Goal: Task Accomplishment & Management: Complete application form

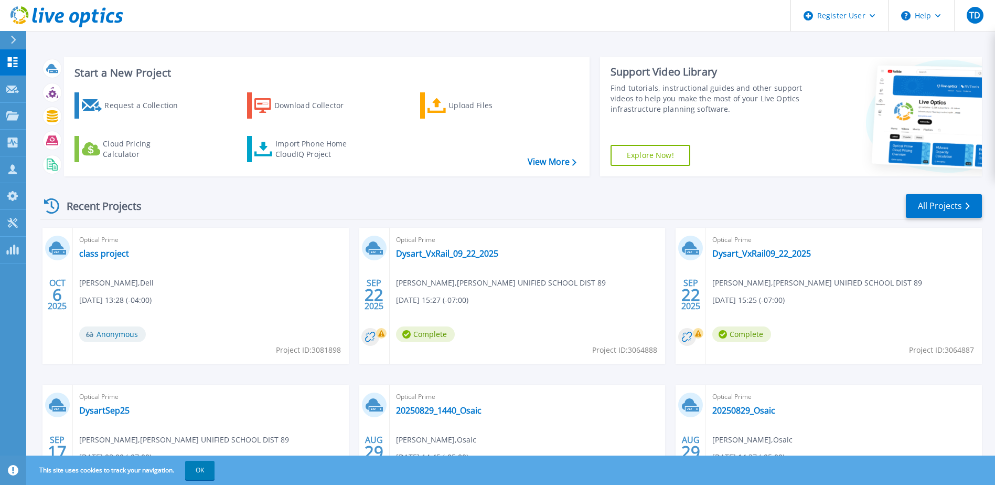
scroll to position [97, 0]
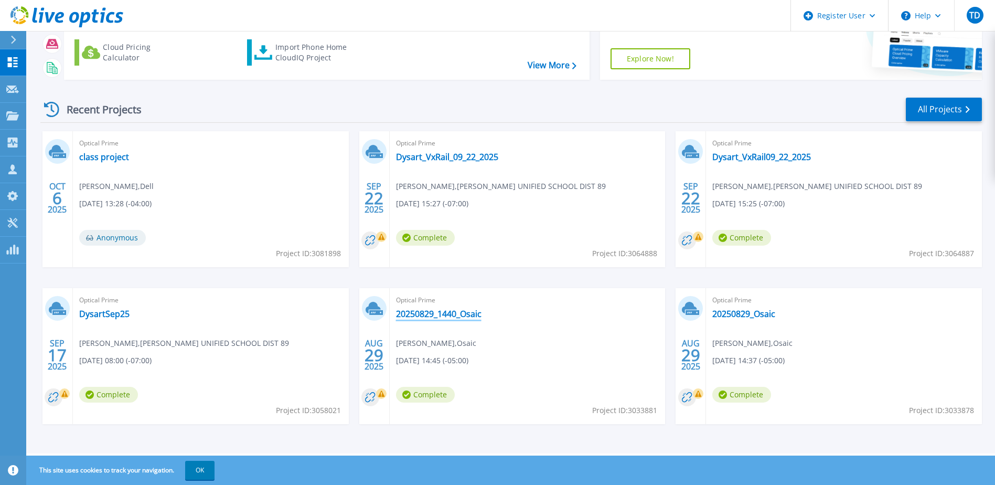
click at [467, 314] on link "20250829_1440_Osaic" at bounding box center [438, 313] width 85 height 10
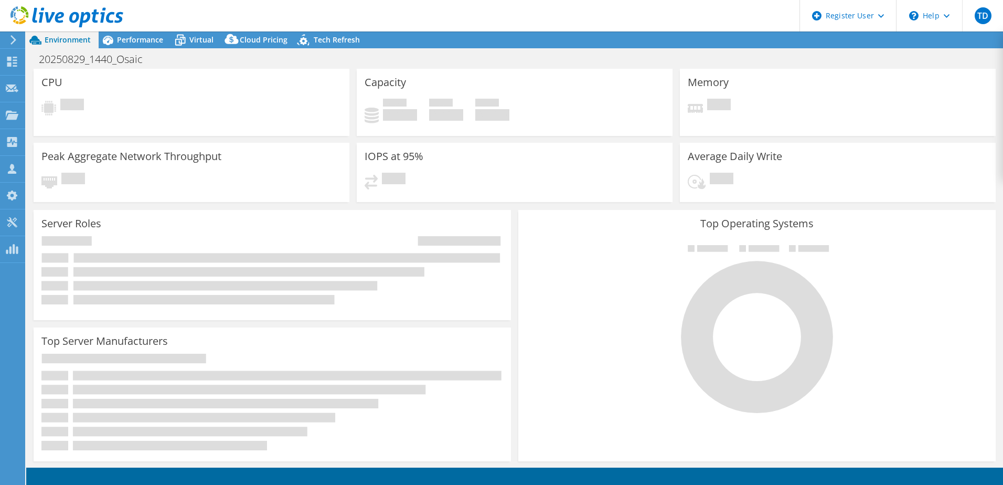
select select "USD"
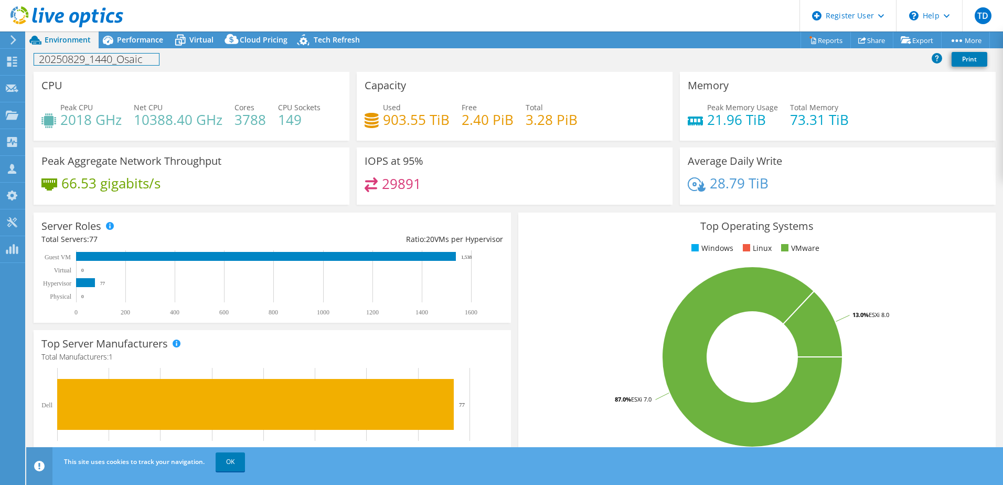
click at [131, 60] on h1 "20250829_1440_Osaic" at bounding box center [96, 59] width 125 height 12
click at [155, 58] on h1 "20250829_1440_Osaic" at bounding box center [96, 59] width 125 height 12
click at [202, 60] on div "Print" at bounding box center [514, 58] width 977 height 19
drag, startPoint x: 237, startPoint y: 120, endPoint x: 265, endPoint y: 119, distance: 28.3
click at [265, 119] on h4 "3788" at bounding box center [249, 120] width 31 height 12
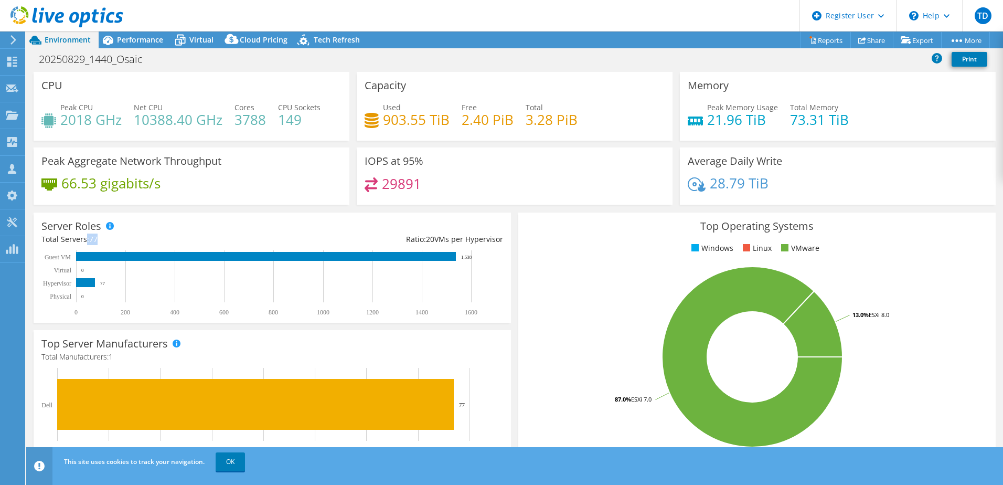
drag, startPoint x: 85, startPoint y: 240, endPoint x: 101, endPoint y: 240, distance: 15.7
click at [101, 240] on div "Total Servers: 77" at bounding box center [156, 239] width 231 height 12
drag, startPoint x: 237, startPoint y: 124, endPoint x: 267, endPoint y: 120, distance: 31.2
click at [267, 120] on div "Peak CPU 2018 GHz Net CPU 10388.40 GHz Cores 3788 CPU Sockets 149" at bounding box center [191, 119] width 300 height 34
drag, startPoint x: 139, startPoint y: 123, endPoint x: 157, endPoint y: 120, distance: 18.5
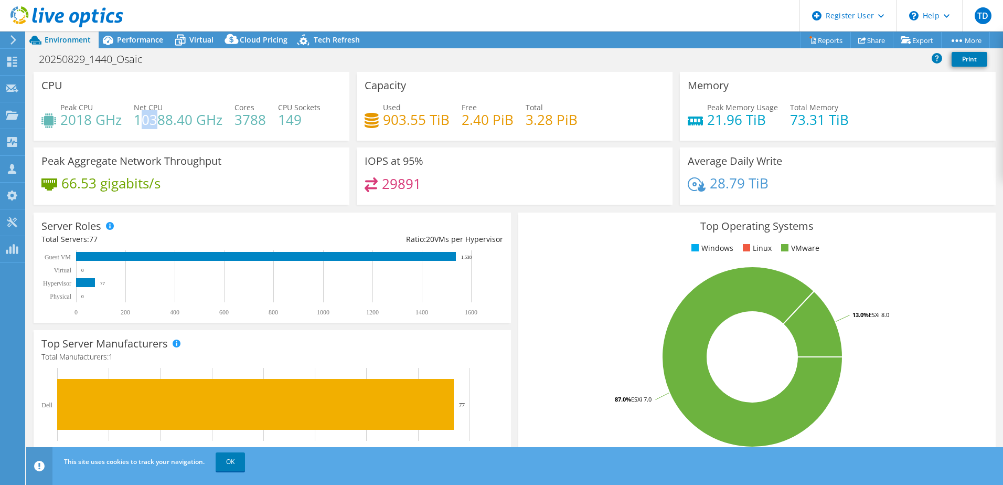
click at [157, 120] on h4 "10388.40 GHz" at bounding box center [178, 120] width 89 height 12
drag, startPoint x: 157, startPoint y: 120, endPoint x: 191, endPoint y: 135, distance: 37.3
click at [191, 135] on div "Peak CPU 2018 GHz Net CPU 10388.40 GHz Cores 3788 CPU Sockets 149" at bounding box center [191, 119] width 300 height 34
drag, startPoint x: 191, startPoint y: 119, endPoint x: 136, endPoint y: 117, distance: 55.1
click at [136, 117] on h4 "10388.40 GHz" at bounding box center [178, 120] width 89 height 12
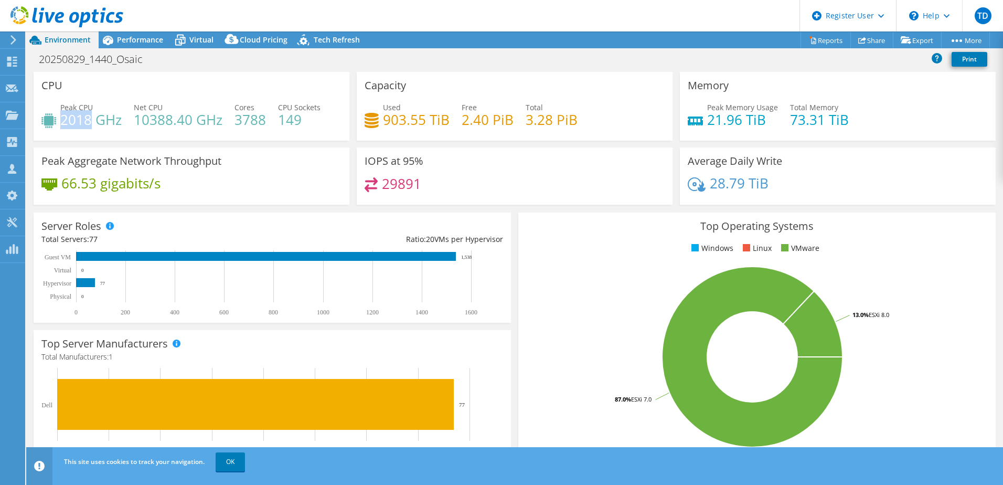
drag, startPoint x: 91, startPoint y: 120, endPoint x: 63, endPoint y: 118, distance: 28.4
click at [63, 118] on h4 "2018 GHz" at bounding box center [90, 120] width 61 height 12
drag, startPoint x: 63, startPoint y: 118, endPoint x: 158, endPoint y: 129, distance: 95.6
click at [158, 129] on div "Peak CPU 2018 GHz Net CPU 10388.40 GHz Cores 3788 CPU Sockets 149" at bounding box center [191, 119] width 300 height 34
click at [131, 35] on span "Performance" at bounding box center [140, 40] width 46 height 10
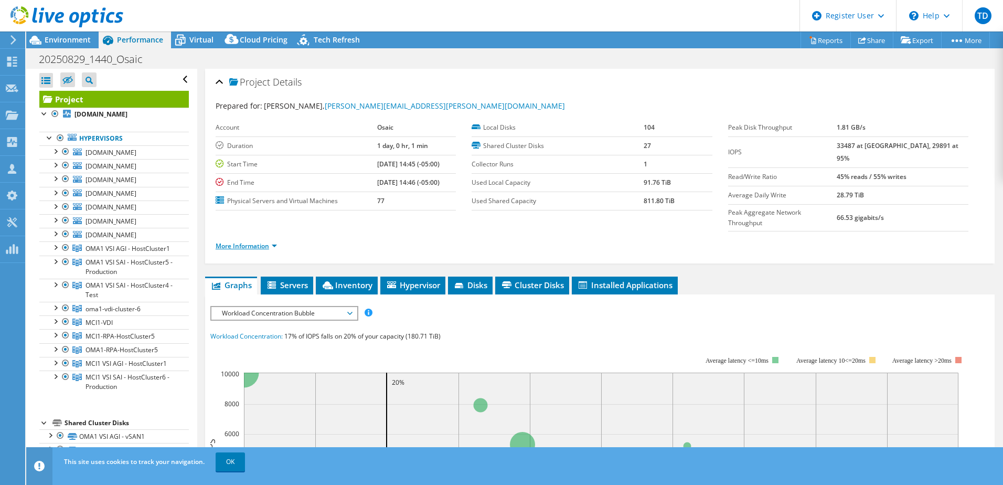
click at [246, 241] on link "More Information" at bounding box center [246, 245] width 61 height 9
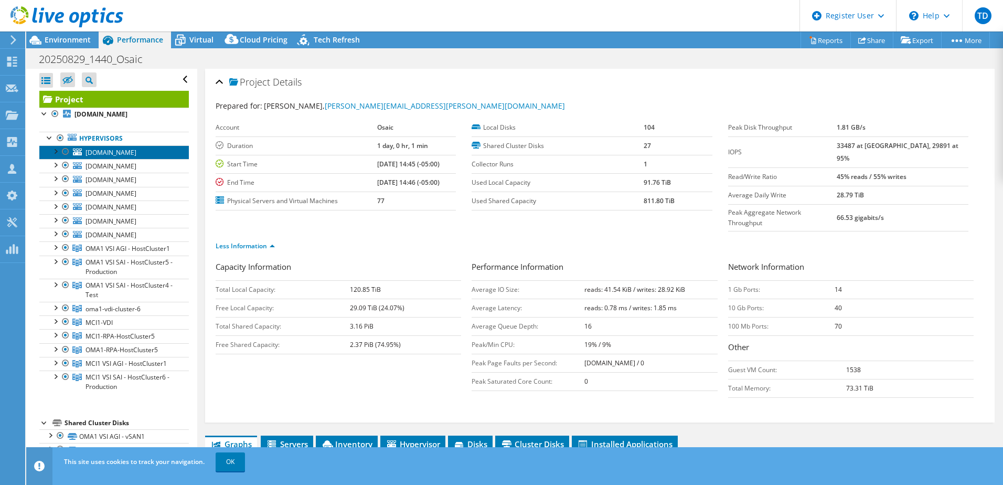
click at [115, 157] on span "[DOMAIN_NAME]" at bounding box center [110, 152] width 51 height 9
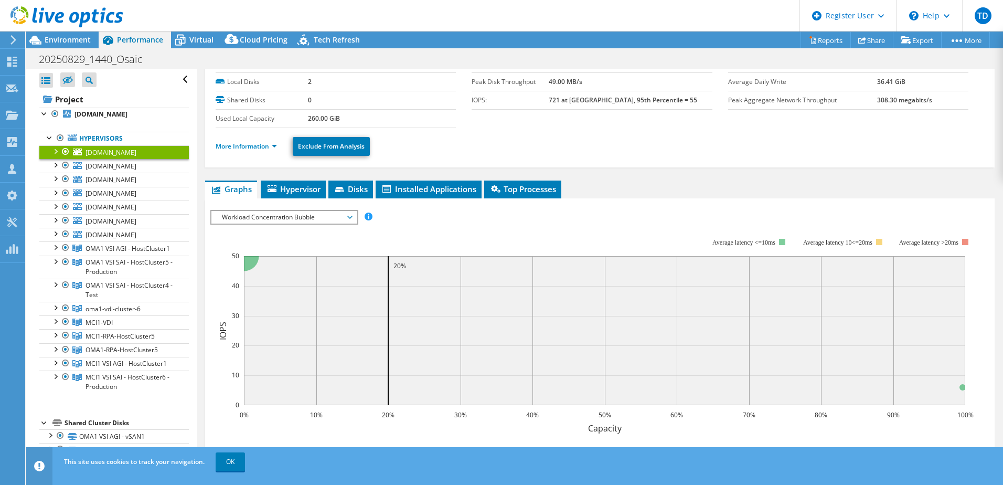
scroll to position [20, 0]
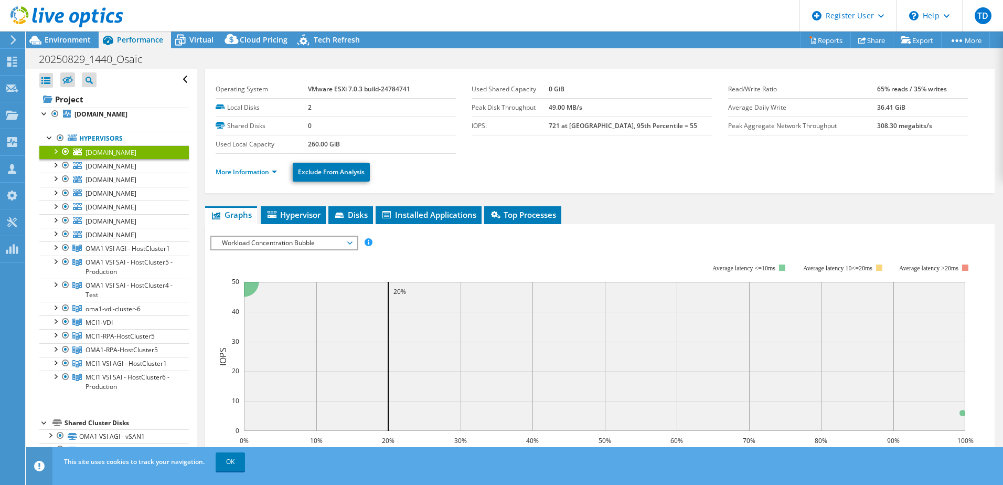
click at [279, 244] on span "Workload Concentration Bubble" at bounding box center [284, 243] width 135 height 13
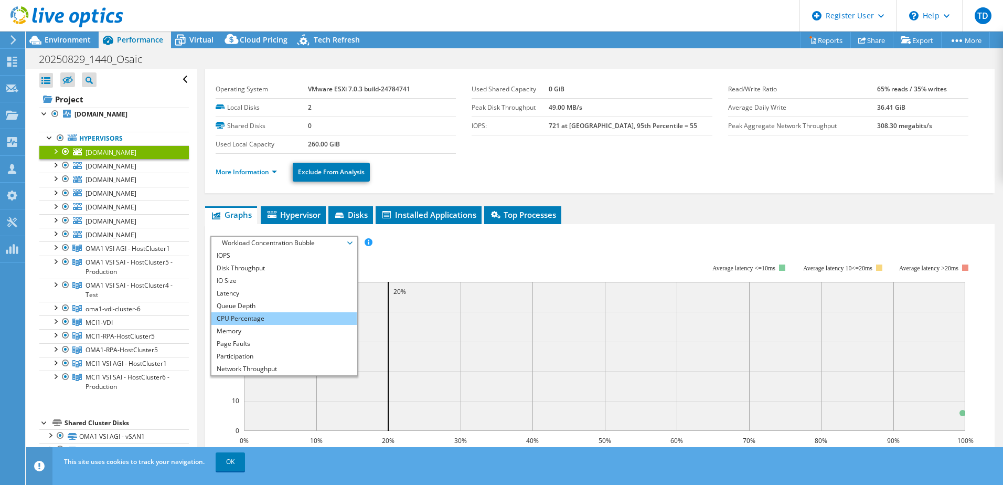
click at [237, 318] on li "CPU Percentage" at bounding box center [283, 318] width 145 height 13
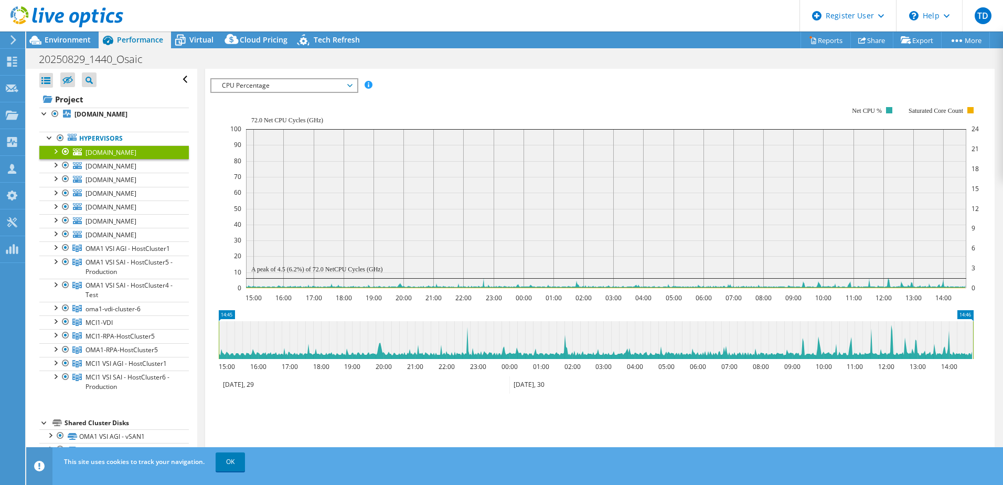
scroll to position [230, 0]
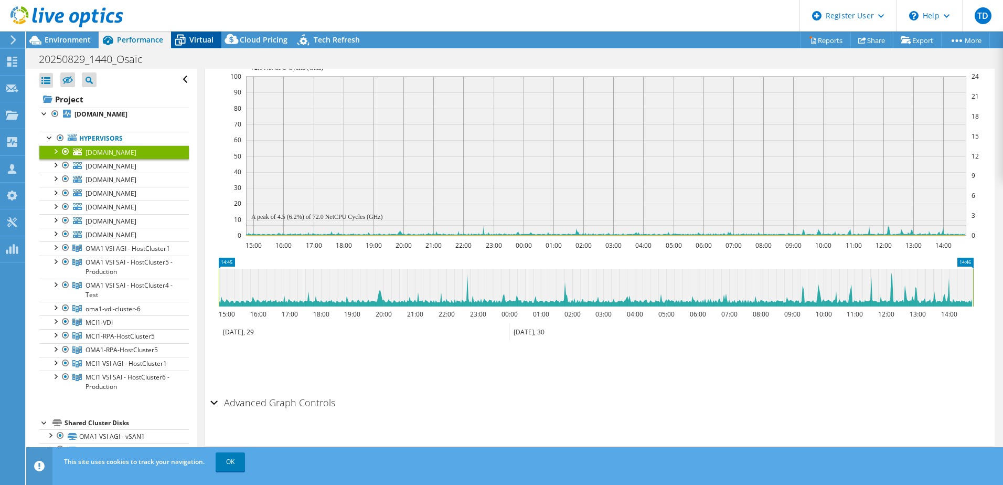
click at [192, 37] on span "Virtual" at bounding box center [201, 40] width 24 height 10
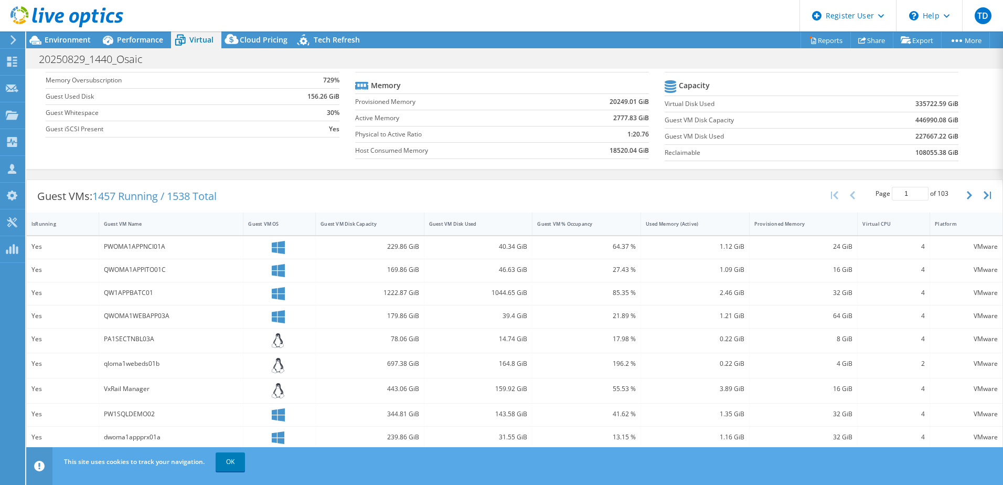
scroll to position [0, 0]
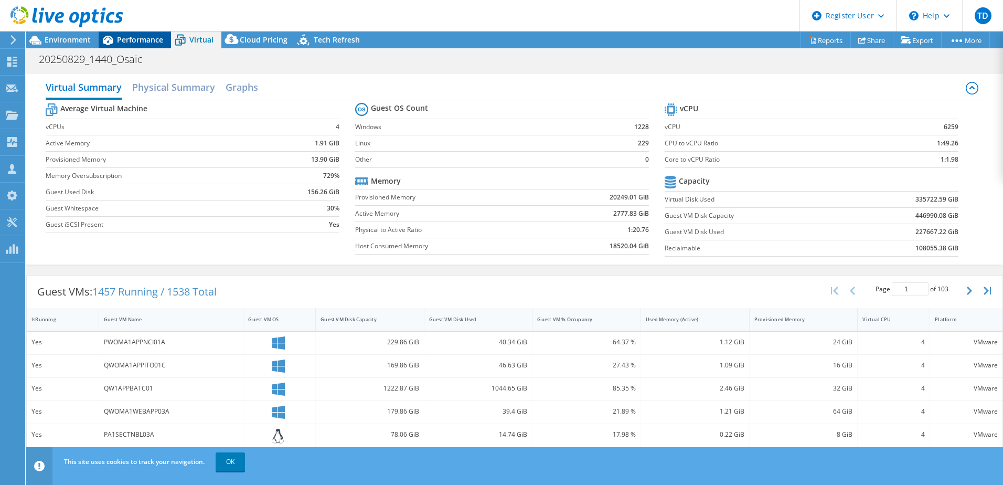
click at [113, 44] on icon at bounding box center [108, 40] width 18 height 18
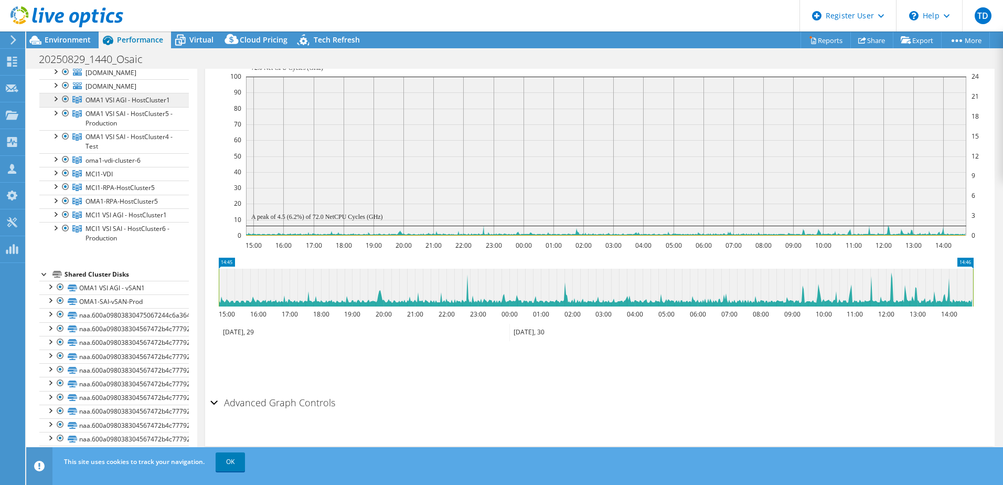
scroll to position [157, 0]
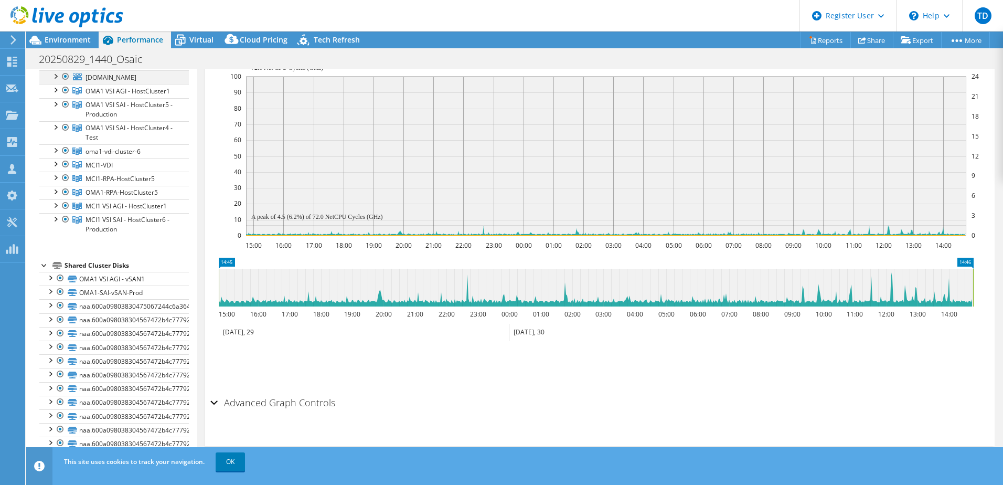
click at [55, 81] on div at bounding box center [55, 75] width 10 height 10
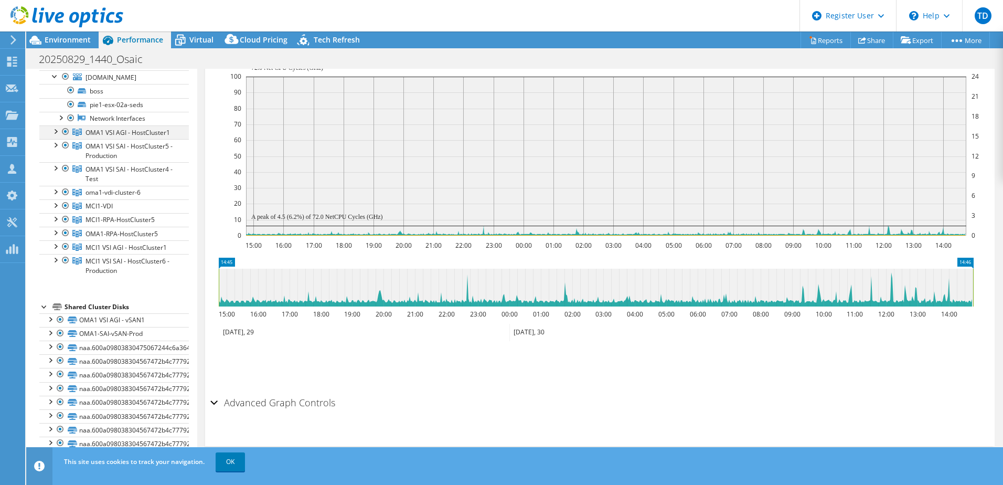
click at [58, 136] on div at bounding box center [55, 130] width 10 height 10
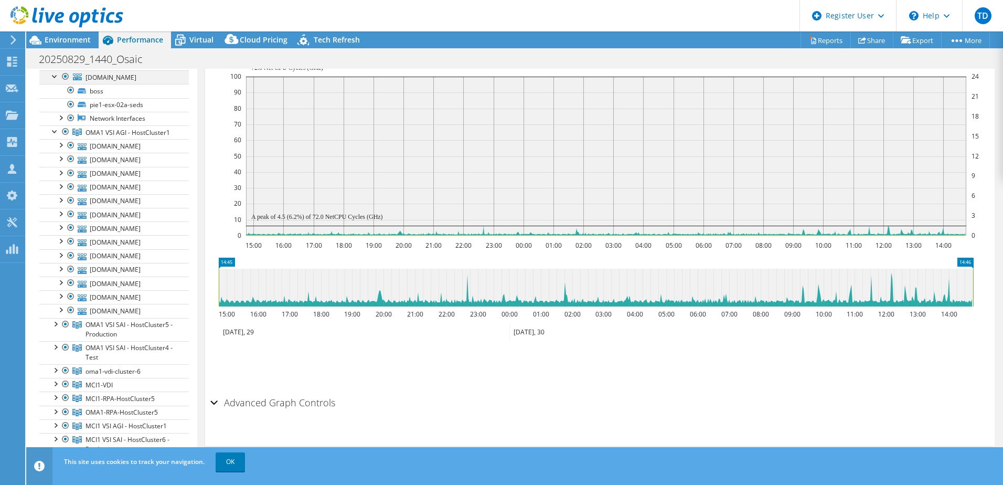
click at [62, 83] on div at bounding box center [65, 76] width 10 height 13
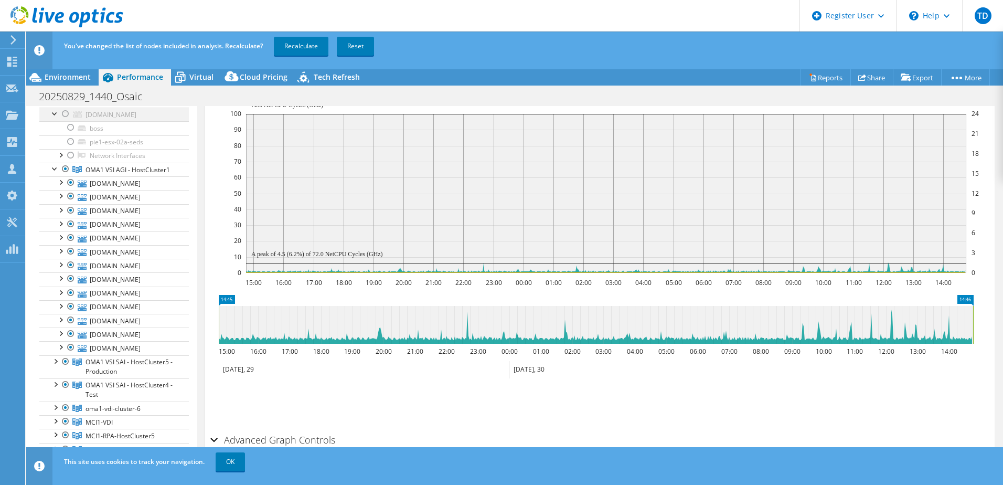
click at [66, 120] on div at bounding box center [65, 114] width 10 height 13
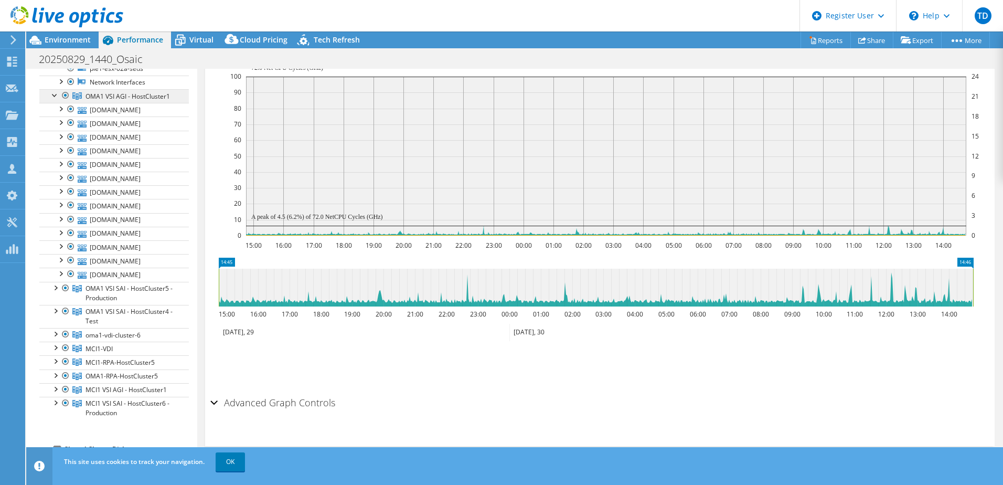
scroll to position [210, 0]
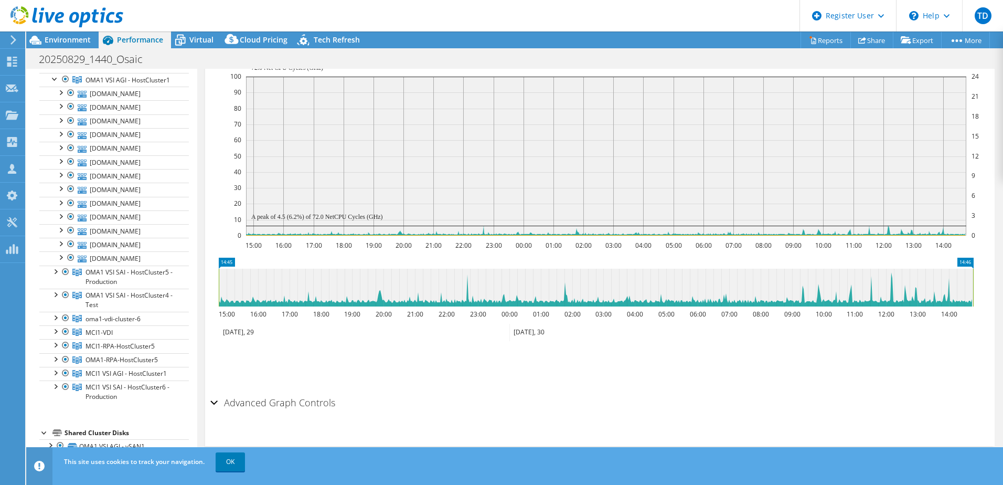
click at [65, 30] on div at bounding box center [65, 24] width 10 height 13
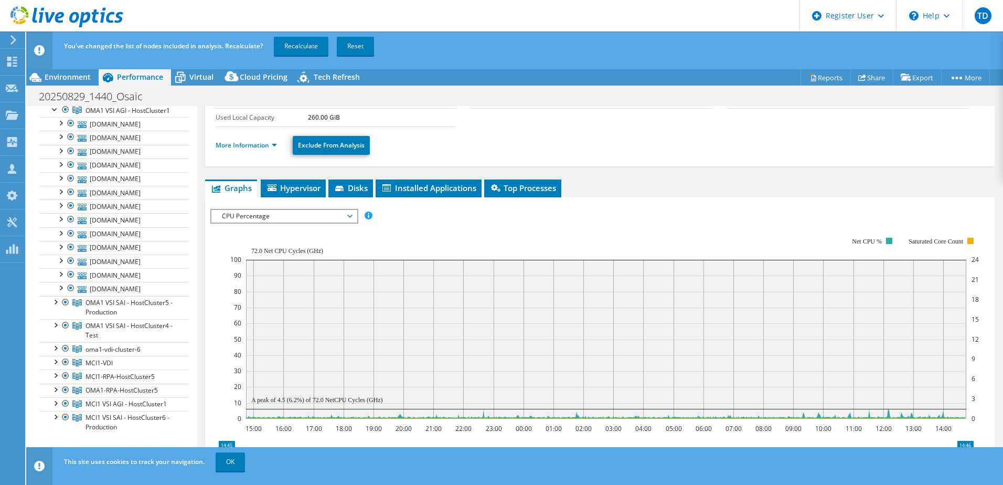
scroll to position [10, 0]
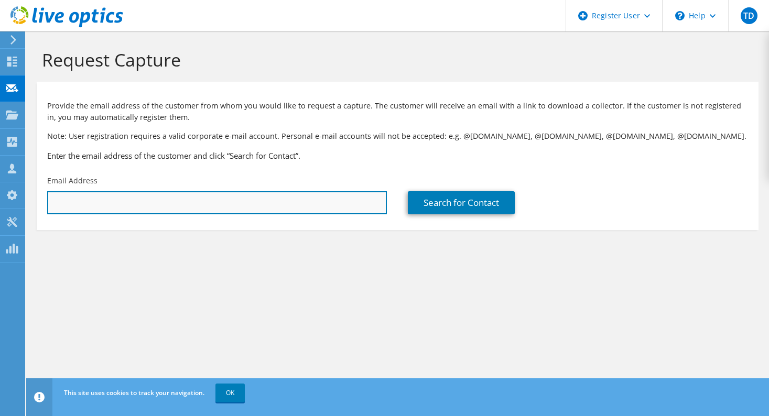
click at [169, 198] on input "text" at bounding box center [217, 202] width 340 height 23
type input "bsnyder@ormat.com"
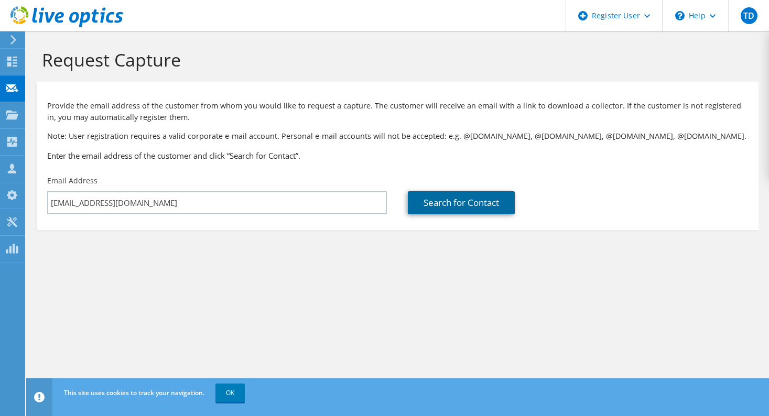
click at [462, 204] on link "Search for Contact" at bounding box center [461, 202] width 107 height 23
type input "ORMAT CORP"
type input "Brian"
type input "Snyder"
type input "[GEOGRAPHIC_DATA]"
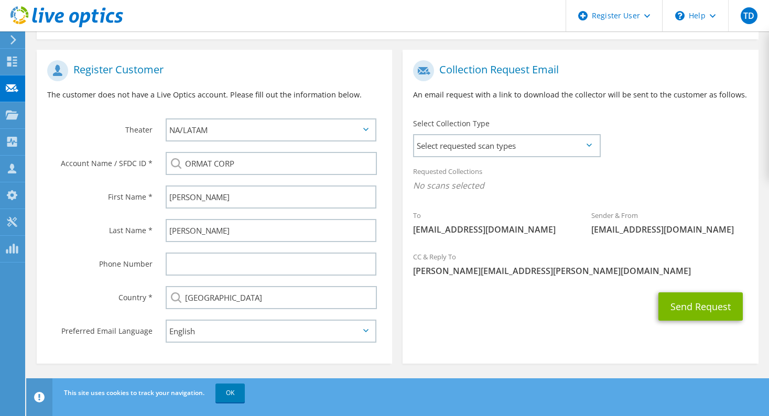
scroll to position [138, 0]
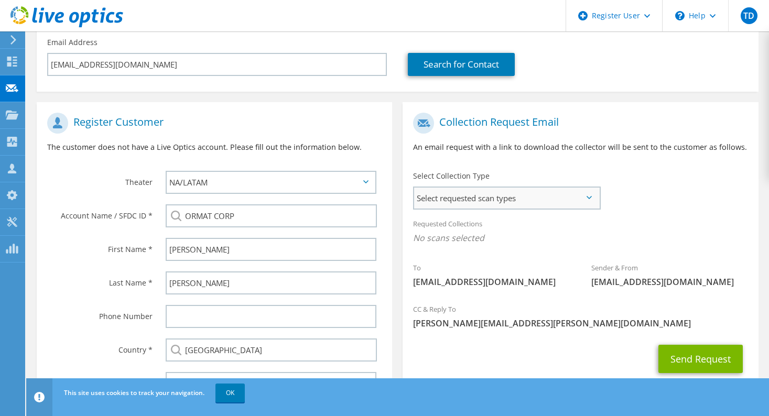
click at [455, 203] on span "Select requested scan types" at bounding box center [506, 198] width 185 height 21
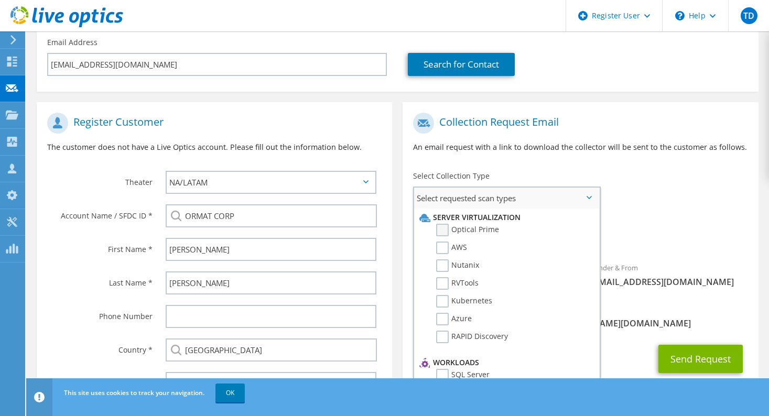
click at [444, 232] on label "Optical Prime" at bounding box center [467, 230] width 63 height 13
click at [0, 0] on input "Optical Prime" at bounding box center [0, 0] width 0 height 0
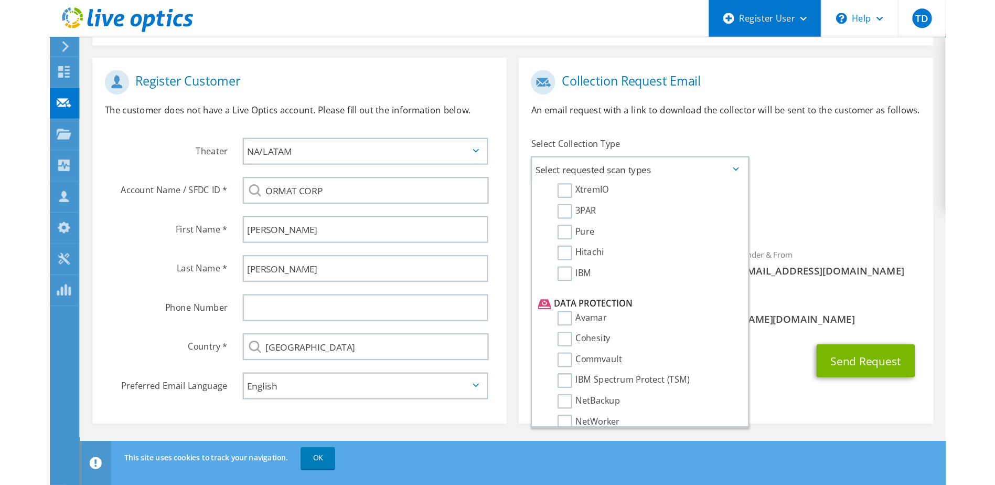
scroll to position [111, 0]
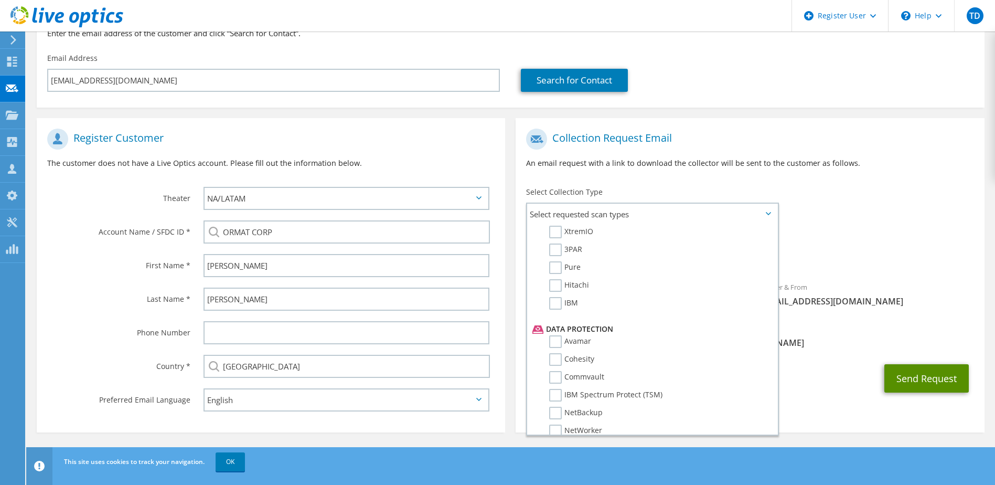
click at [922, 378] on button "Send Request" at bounding box center [926, 378] width 84 height 28
